Goal: Transaction & Acquisition: Purchase product/service

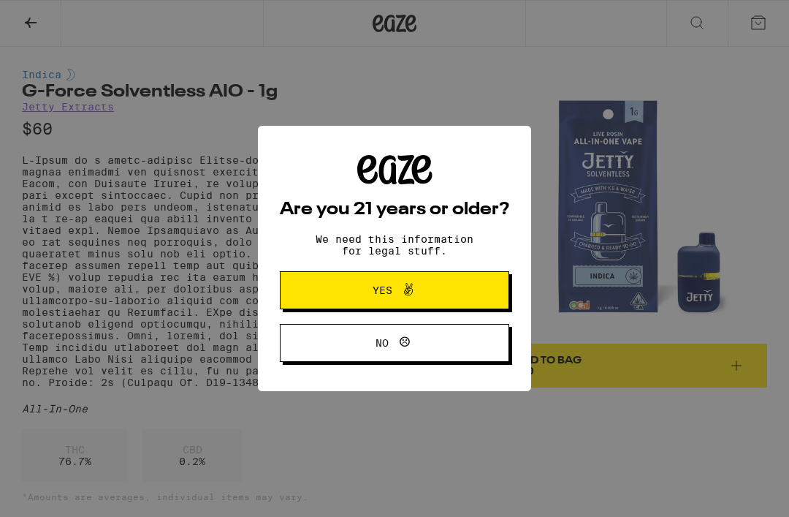
click at [466, 290] on button "Yes" at bounding box center [395, 290] width 230 height 38
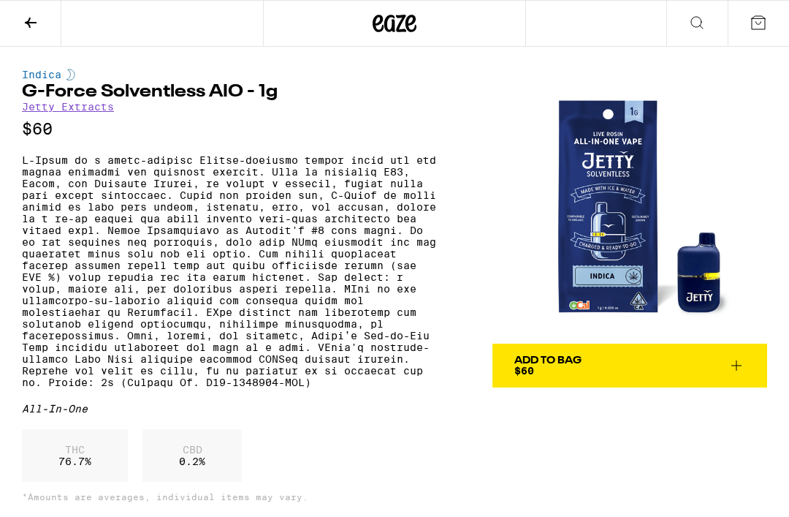
click at [34, 15] on icon at bounding box center [31, 23] width 18 height 18
